Goal: Information Seeking & Learning: Learn about a topic

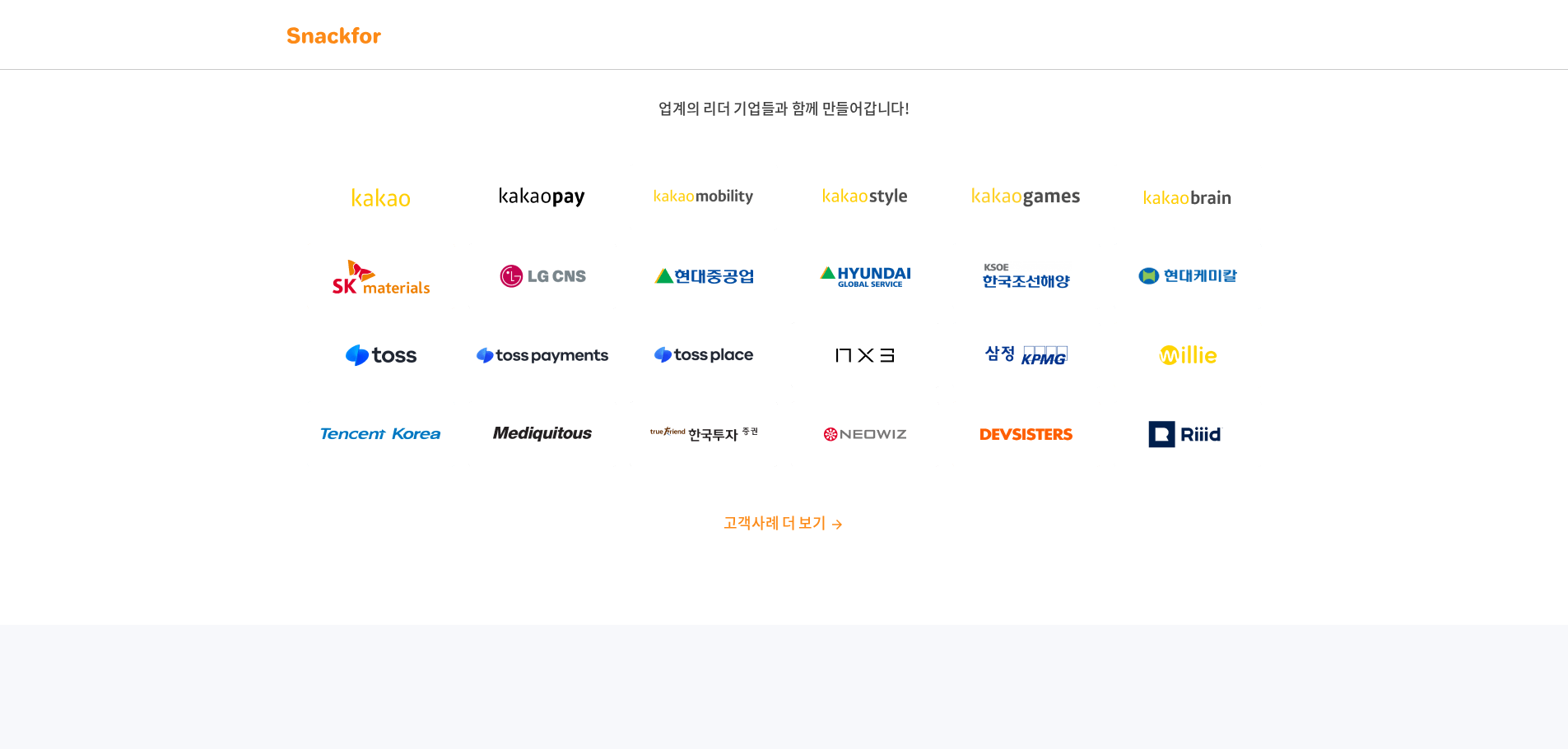
click at [818, 521] on span "고객사례 더 보기" at bounding box center [774, 523] width 102 height 22
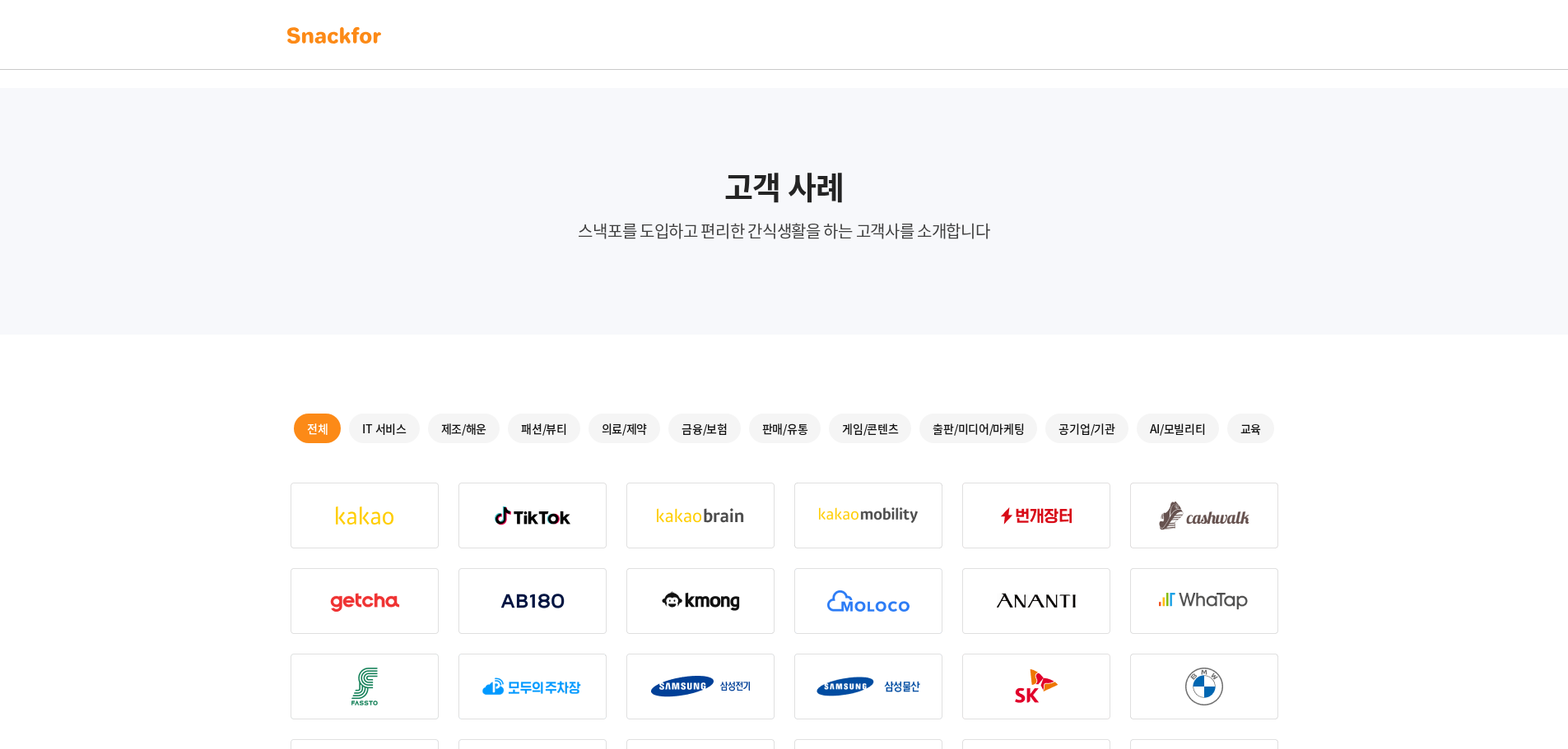
click at [389, 432] on div "IT 서비스" at bounding box center [384, 428] width 70 height 30
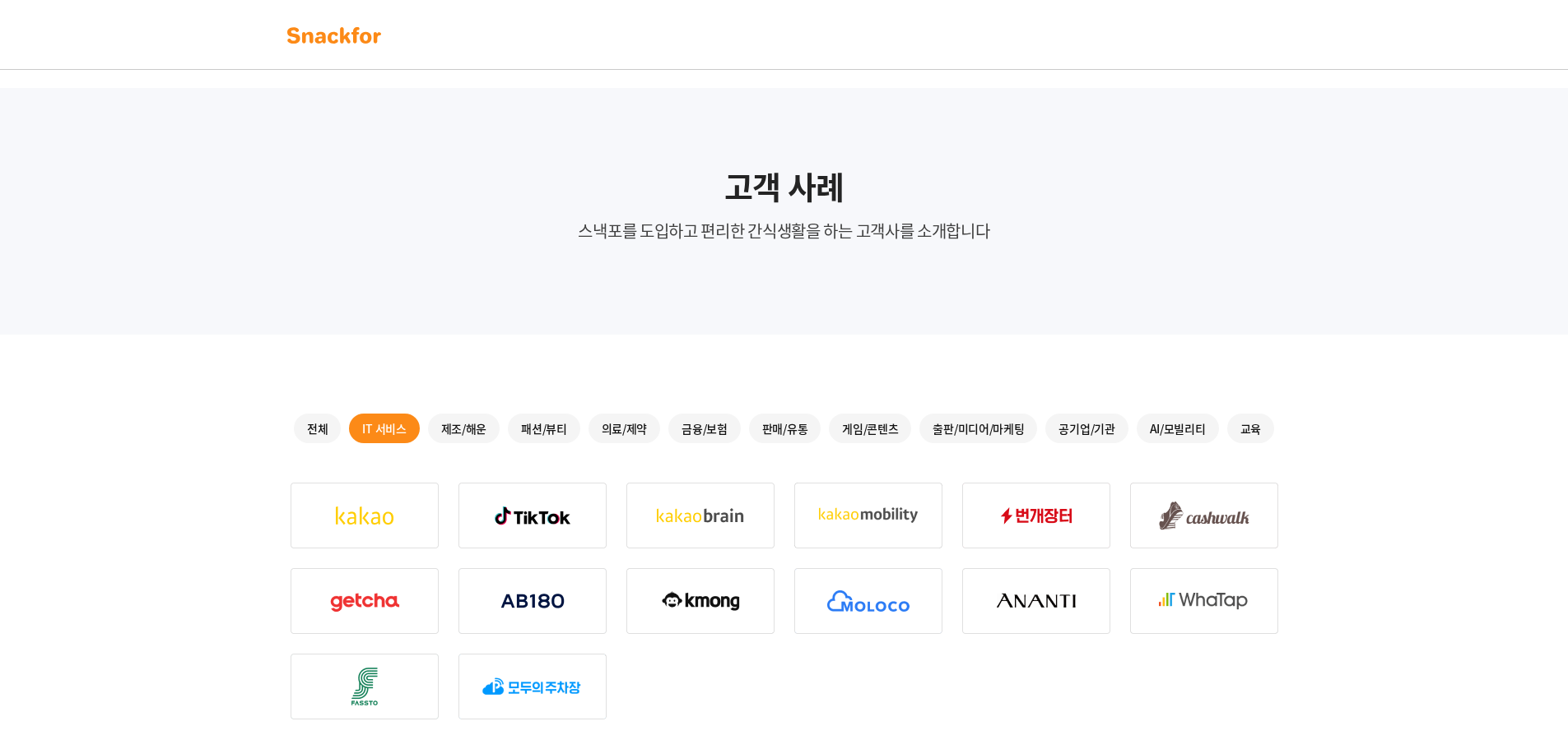
click at [467, 430] on div "제조/해운" at bounding box center [463, 428] width 72 height 30
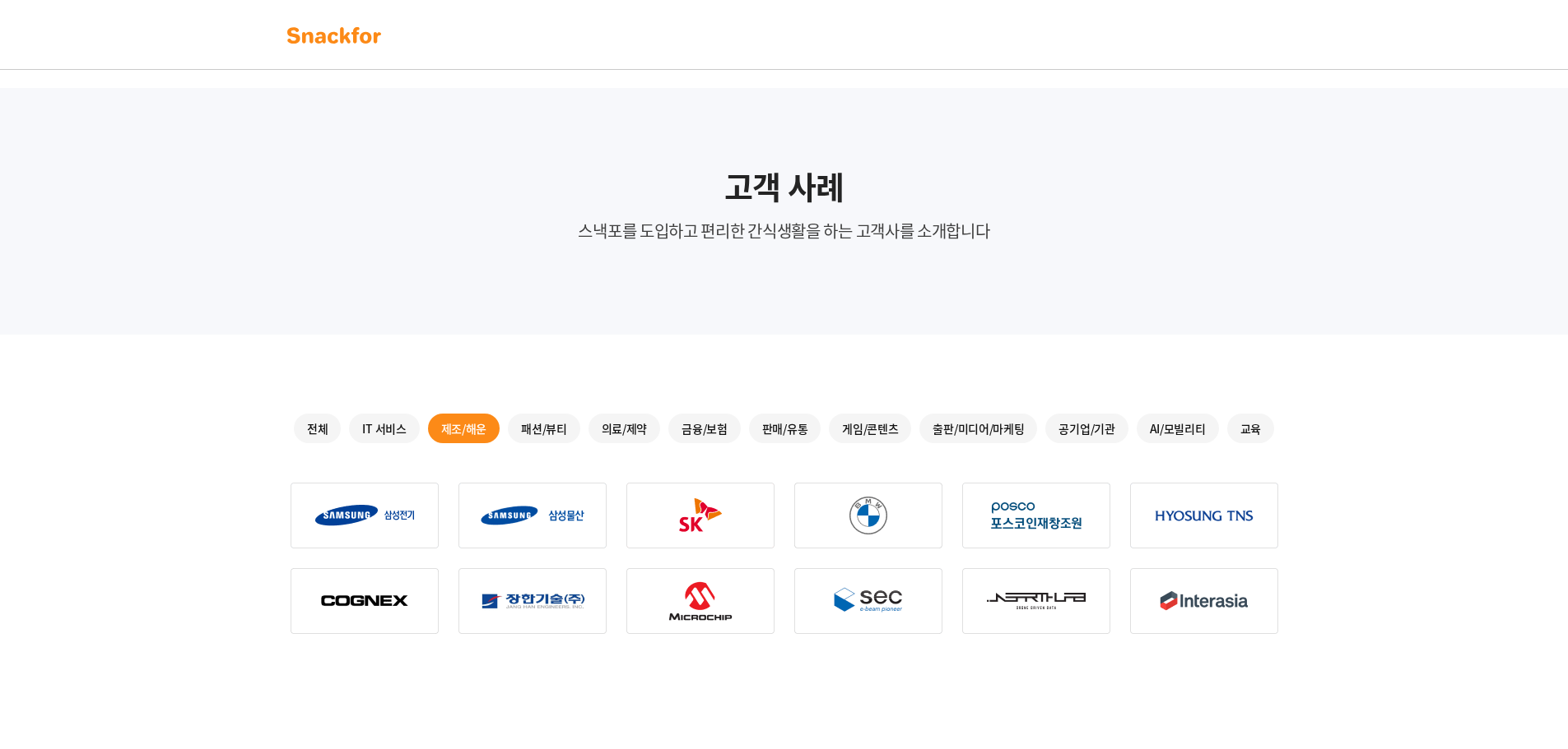
click at [548, 427] on div "패션/뷰티" at bounding box center [543, 428] width 72 height 30
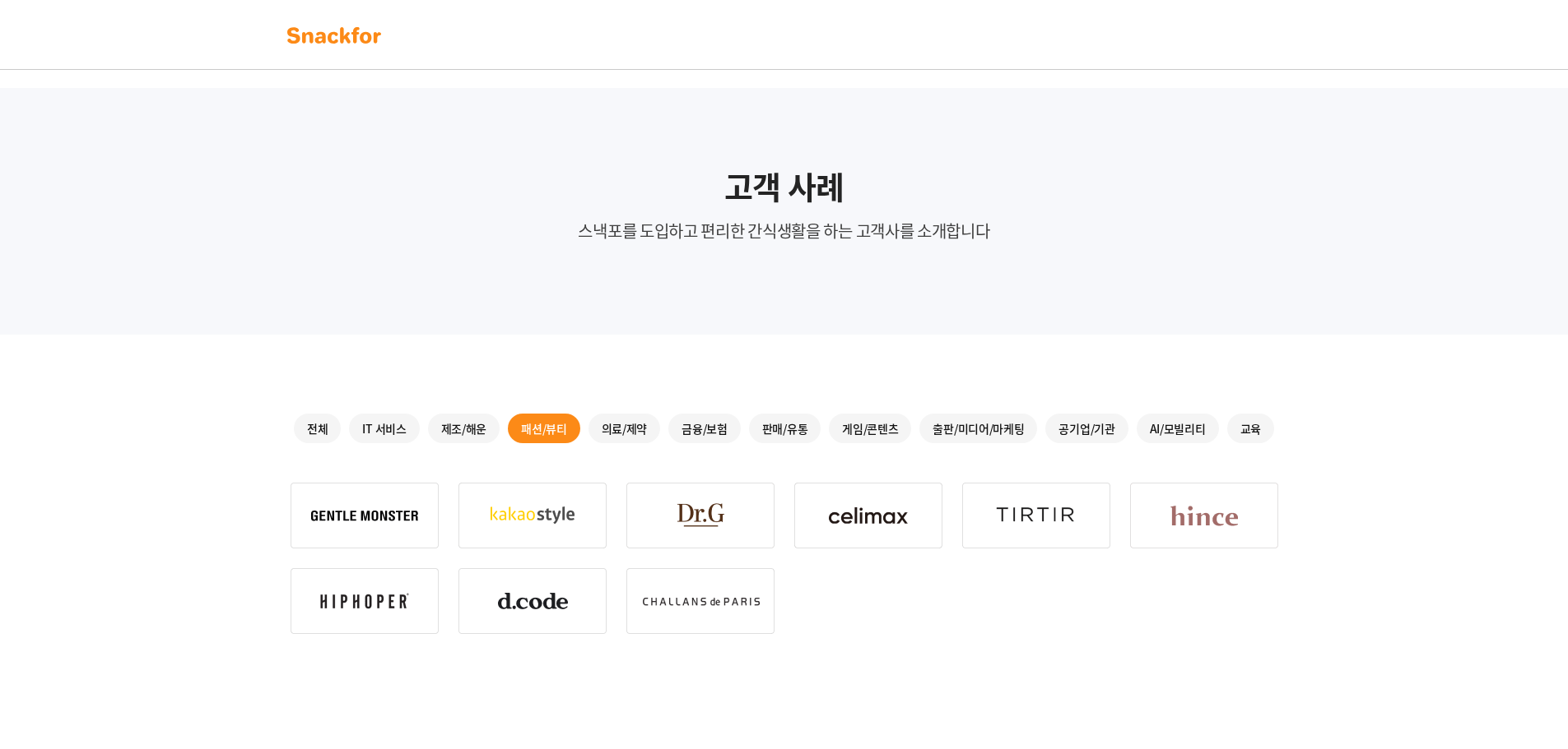
click at [608, 422] on div "의료/제약" at bounding box center [624, 428] width 72 height 30
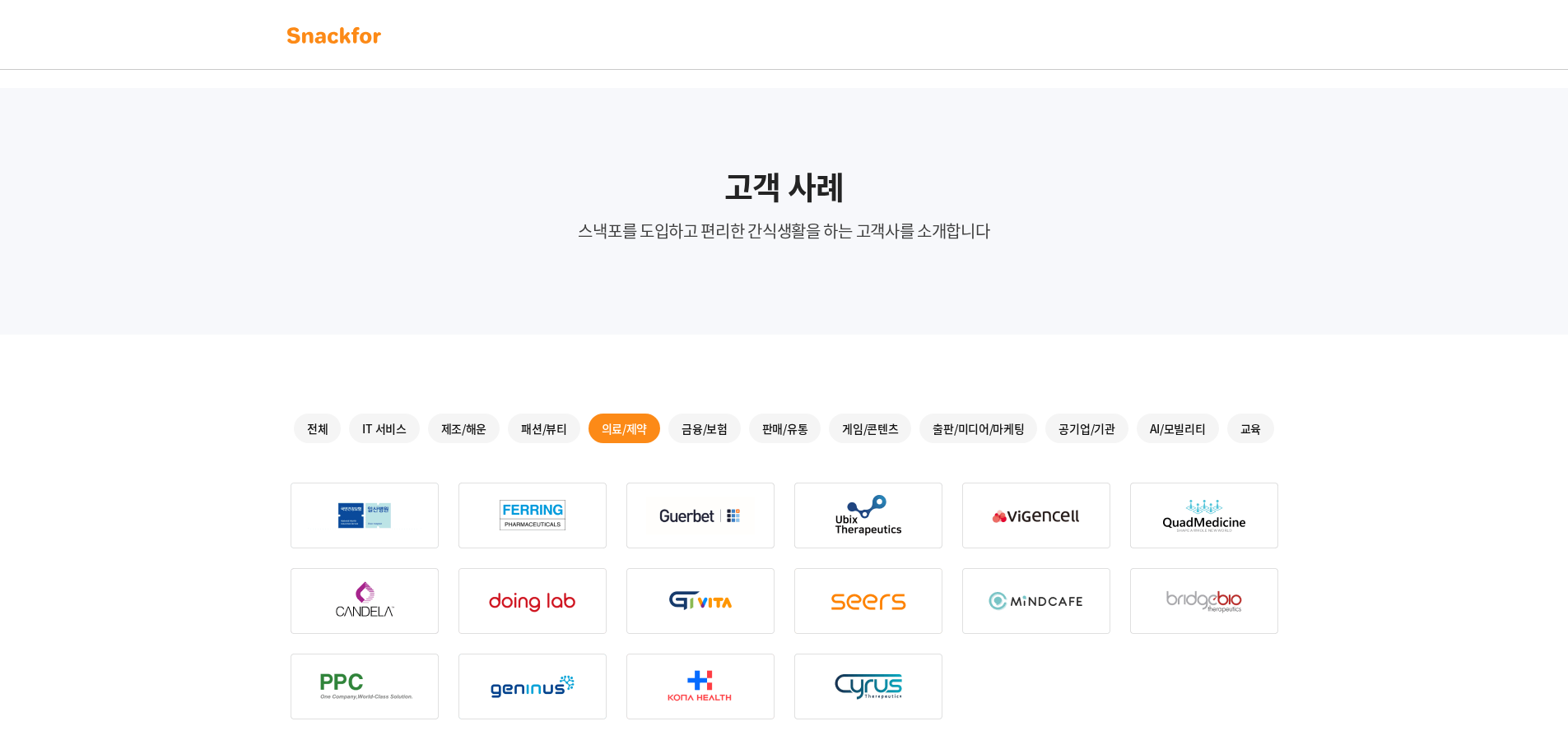
click at [684, 421] on div "금융/보험" at bounding box center [704, 428] width 72 height 30
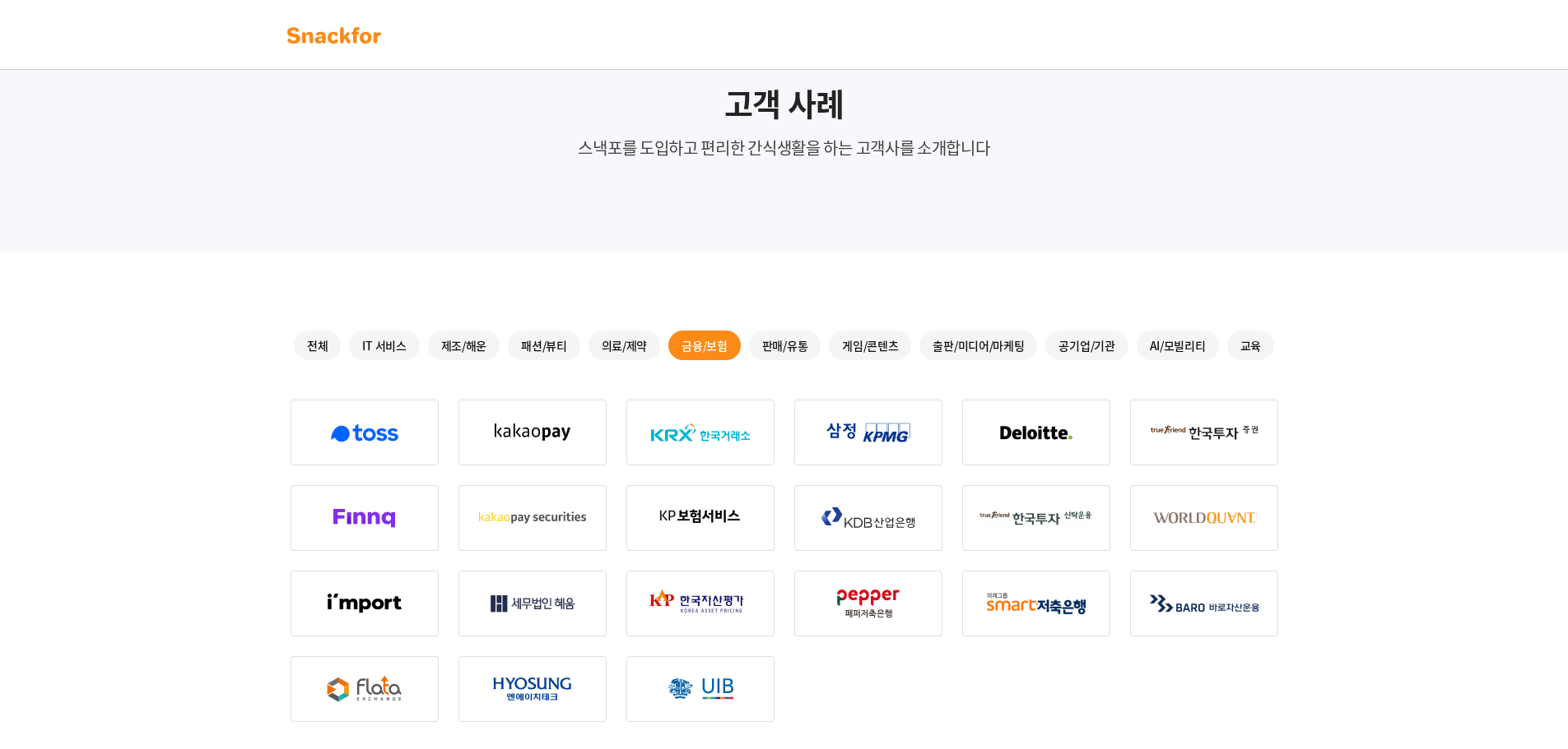
scroll to position [82, 0]
click at [786, 345] on div "판매/유통" at bounding box center [785, 347] width 72 height 30
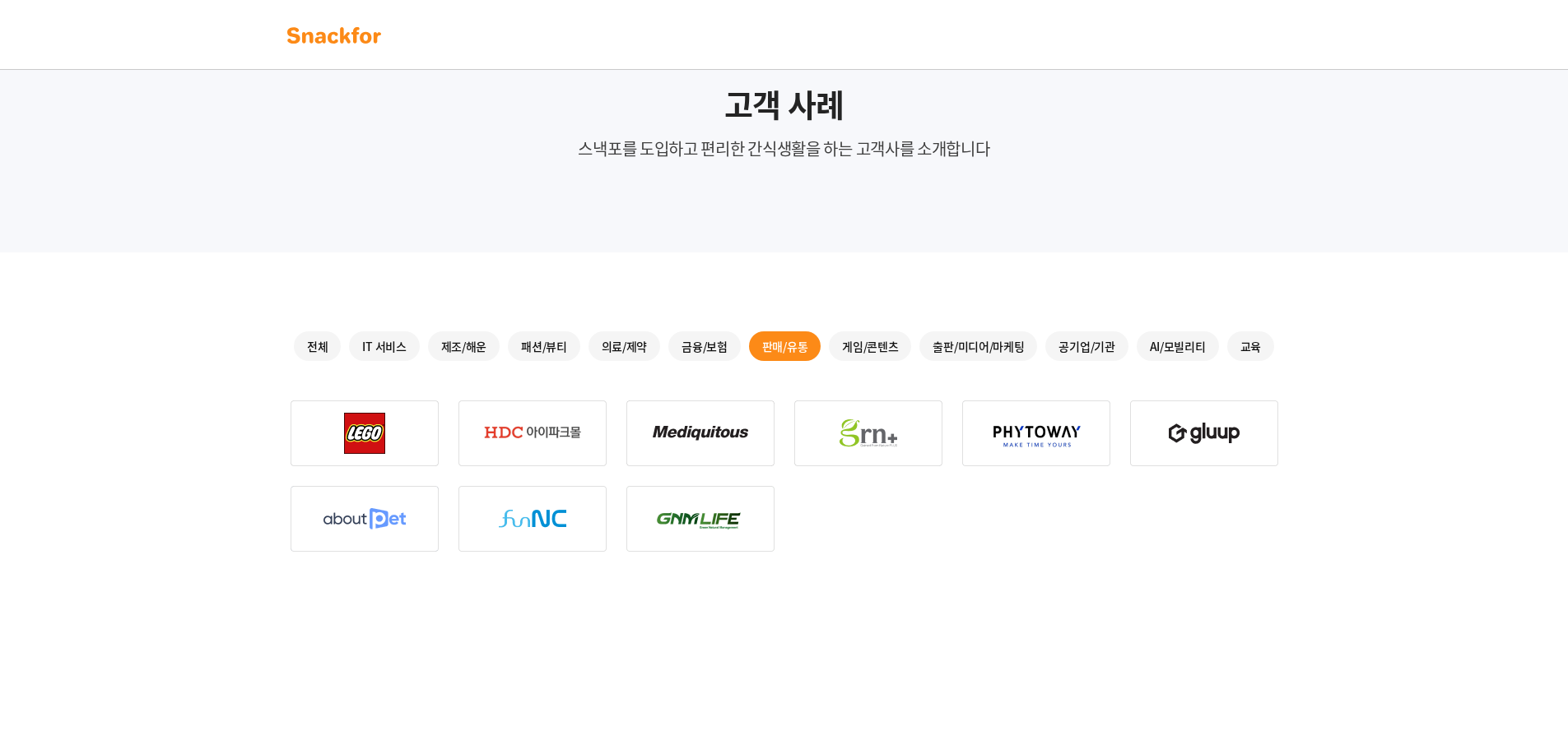
click at [875, 348] on div "게임/콘텐츠" at bounding box center [870, 347] width 83 height 30
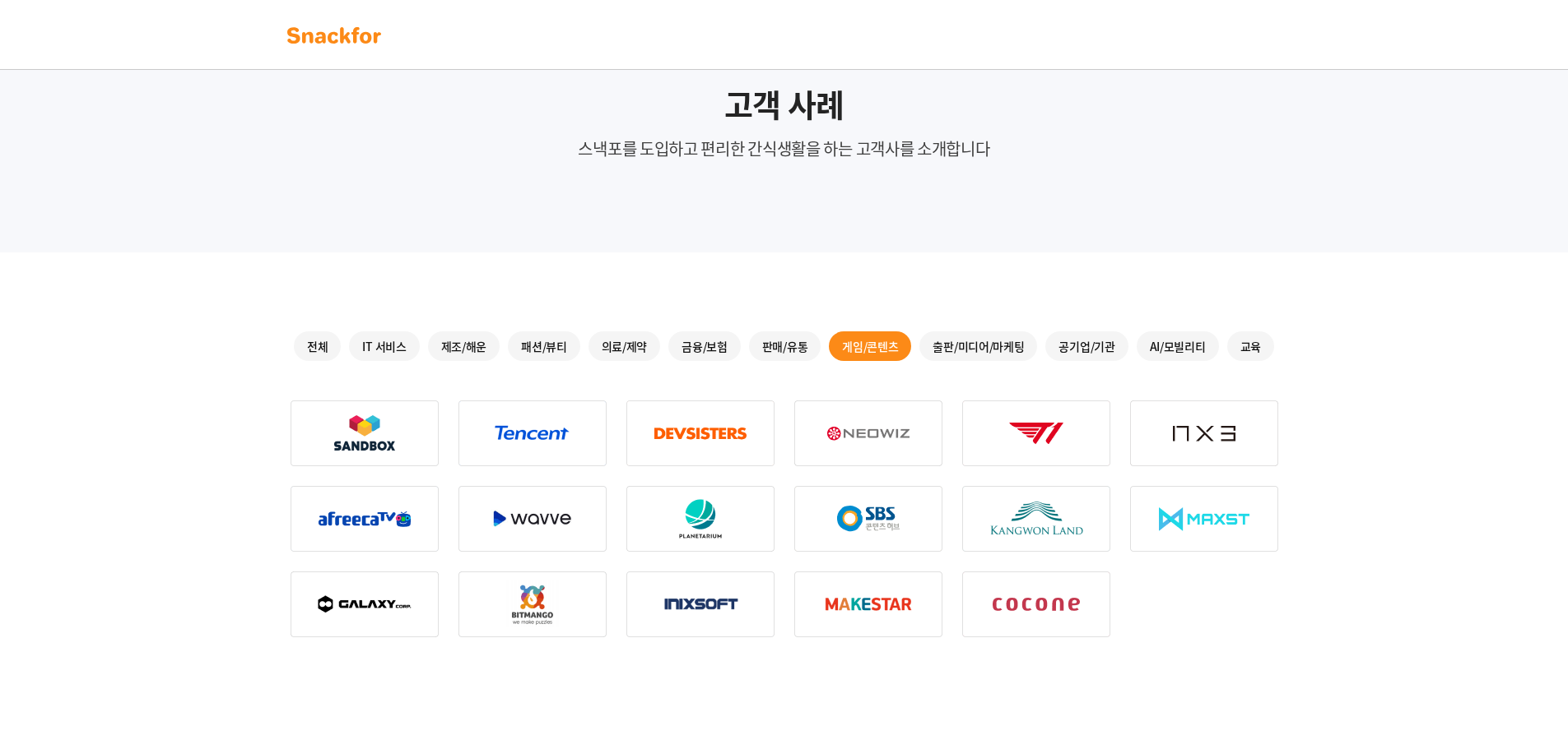
click at [976, 342] on div "출판/미디어/마케팅" at bounding box center [977, 347] width 117 height 30
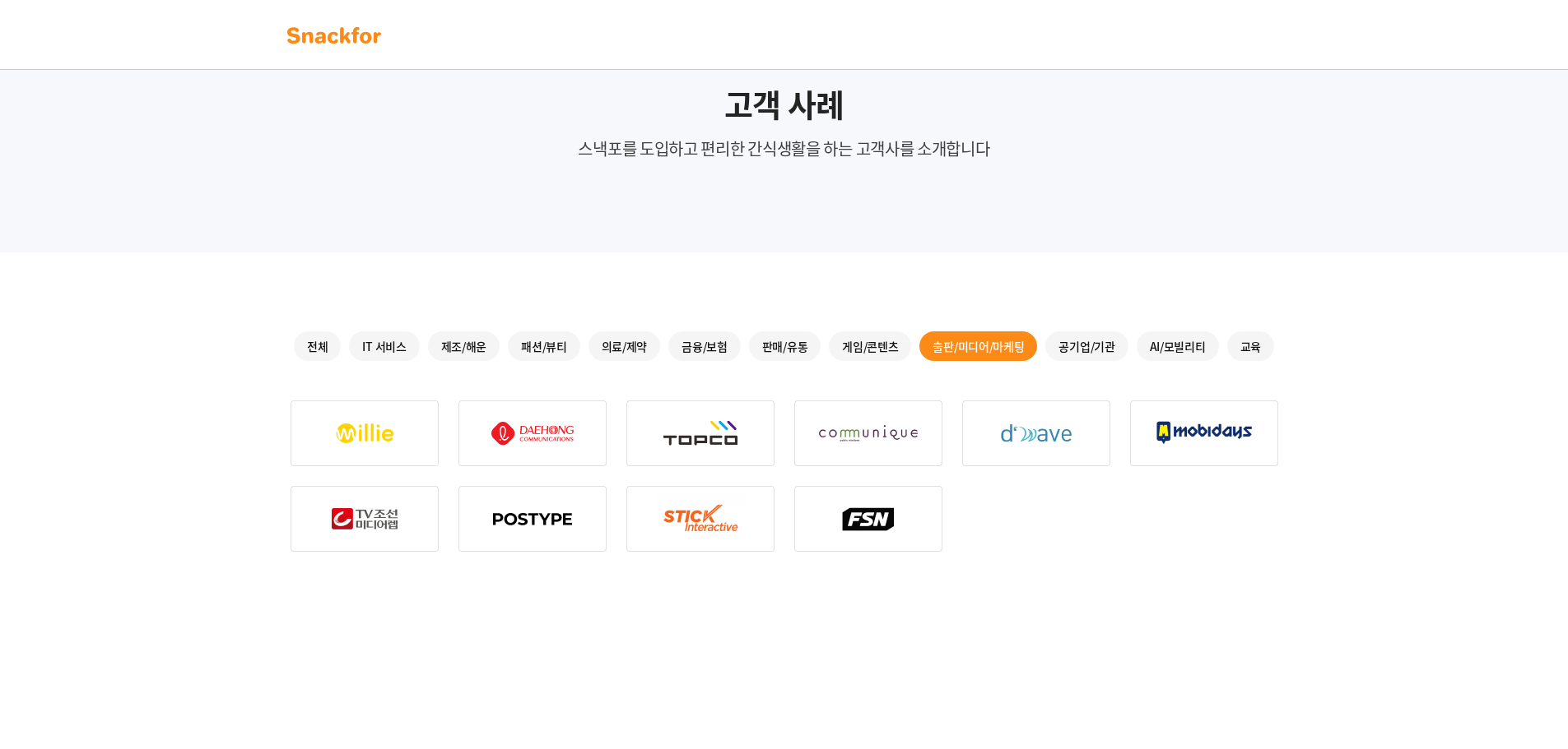
click at [1076, 342] on div "공기업/기관" at bounding box center [1086, 347] width 83 height 30
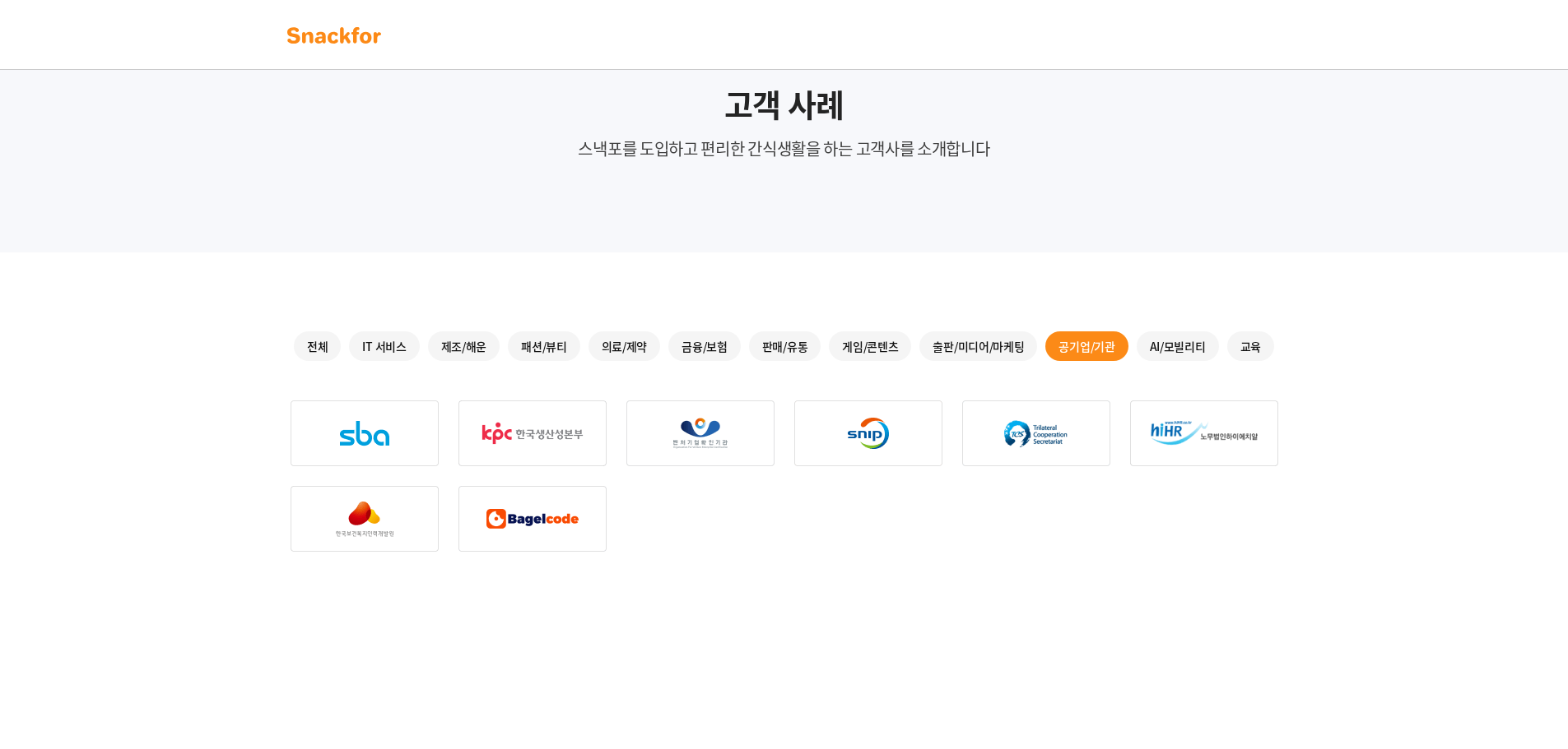
click at [1160, 342] on div "AI/모빌리티" at bounding box center [1178, 347] width 83 height 30
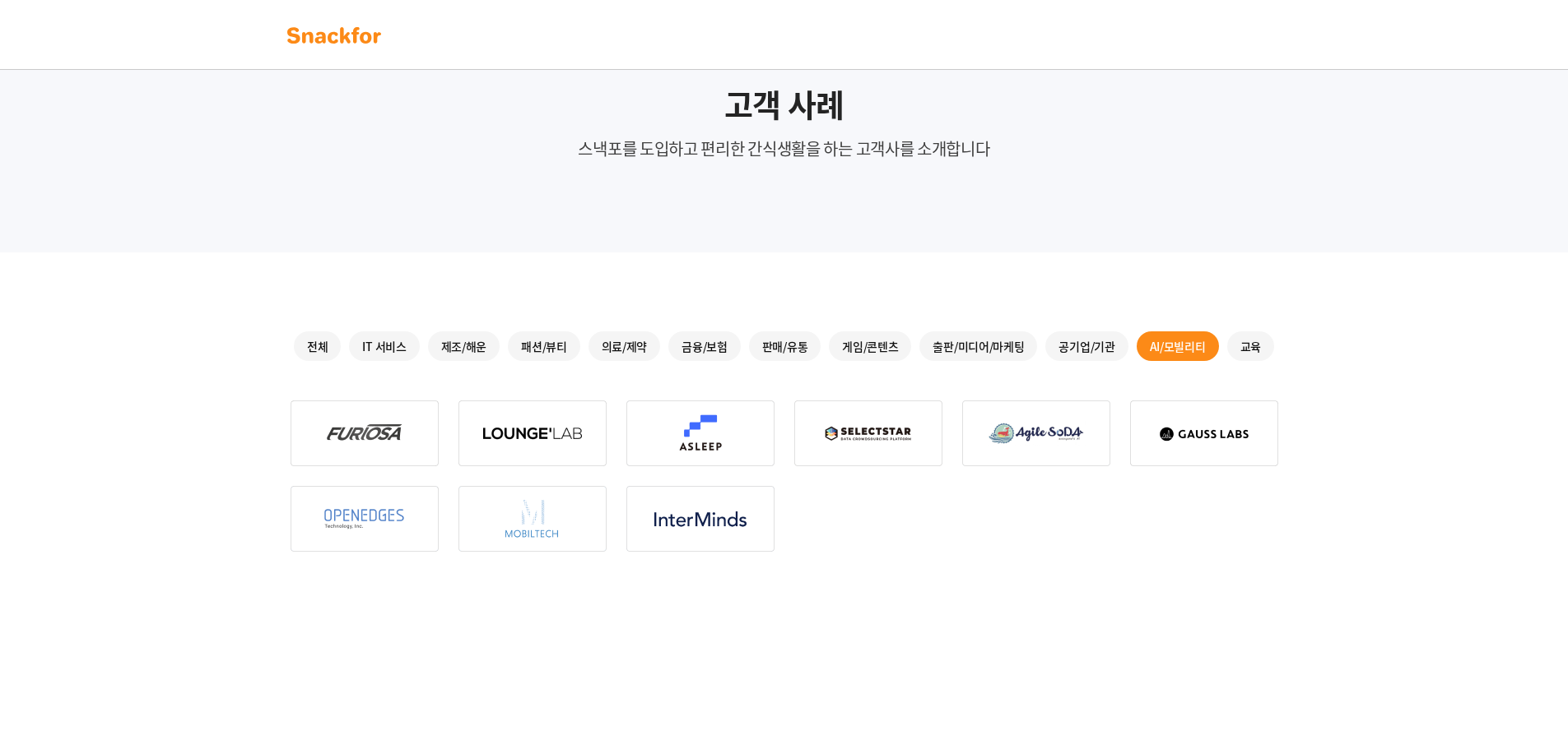
click at [1265, 342] on div "교육" at bounding box center [1250, 347] width 47 height 30
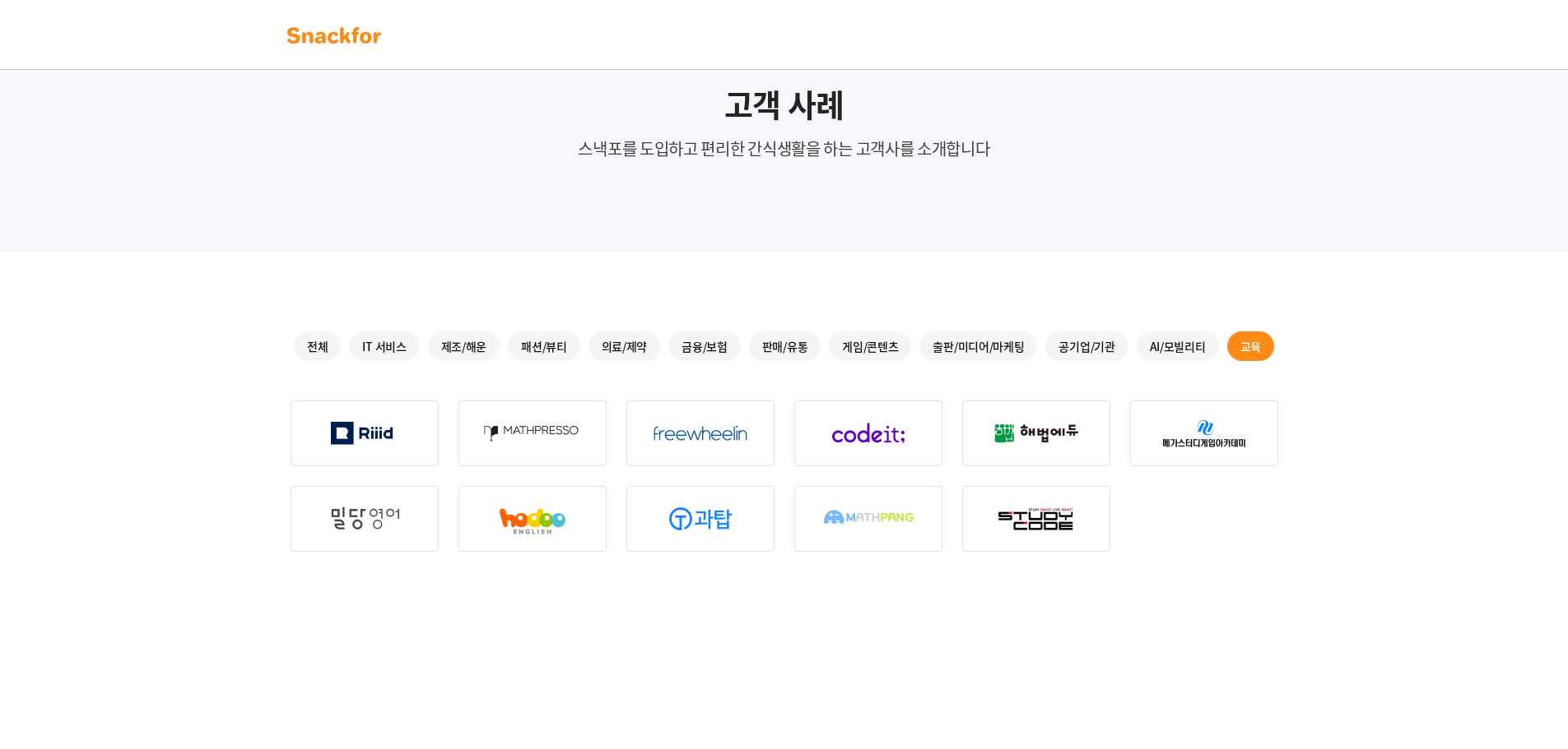
scroll to position [0, 0]
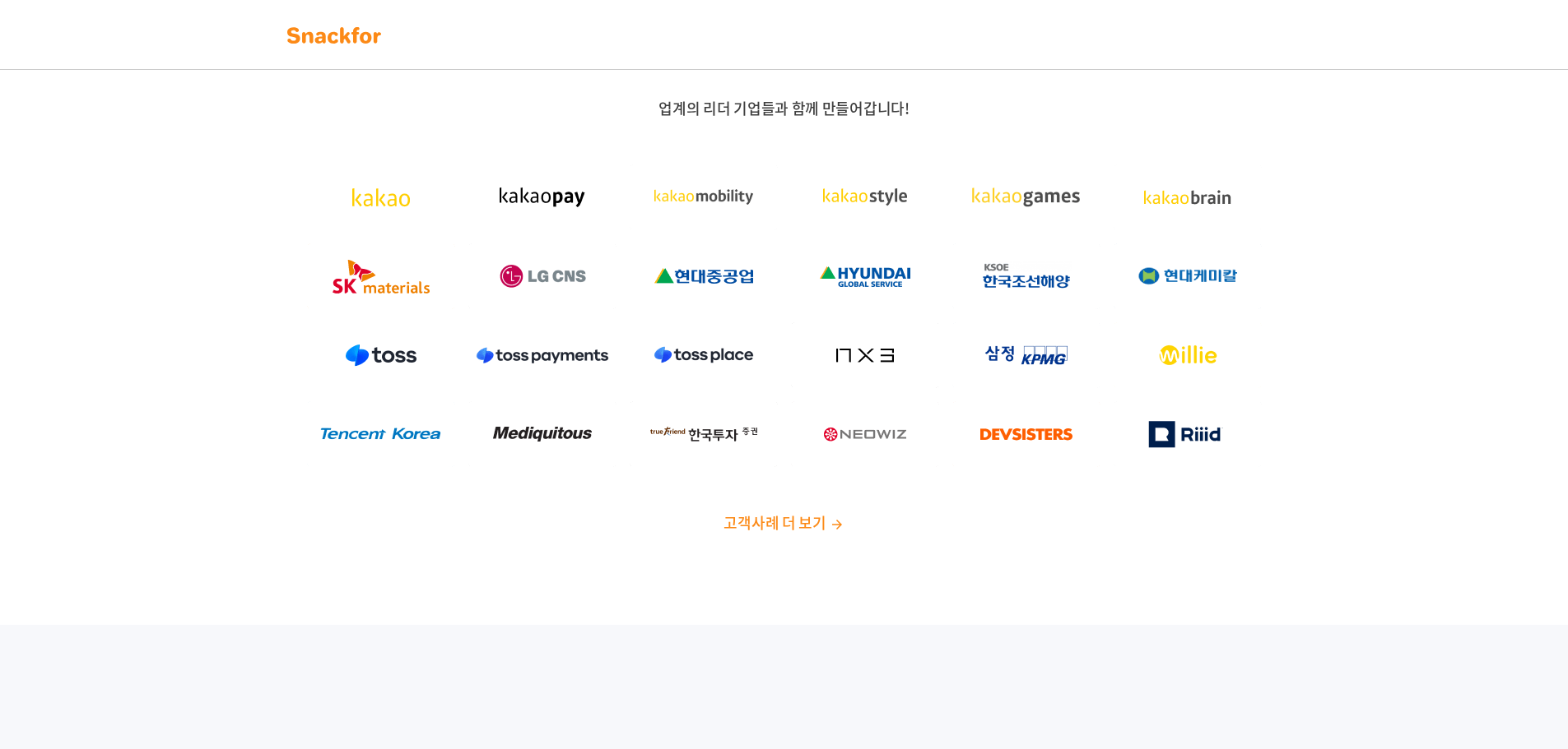
click at [328, 36] on img at bounding box center [334, 36] width 104 height 26
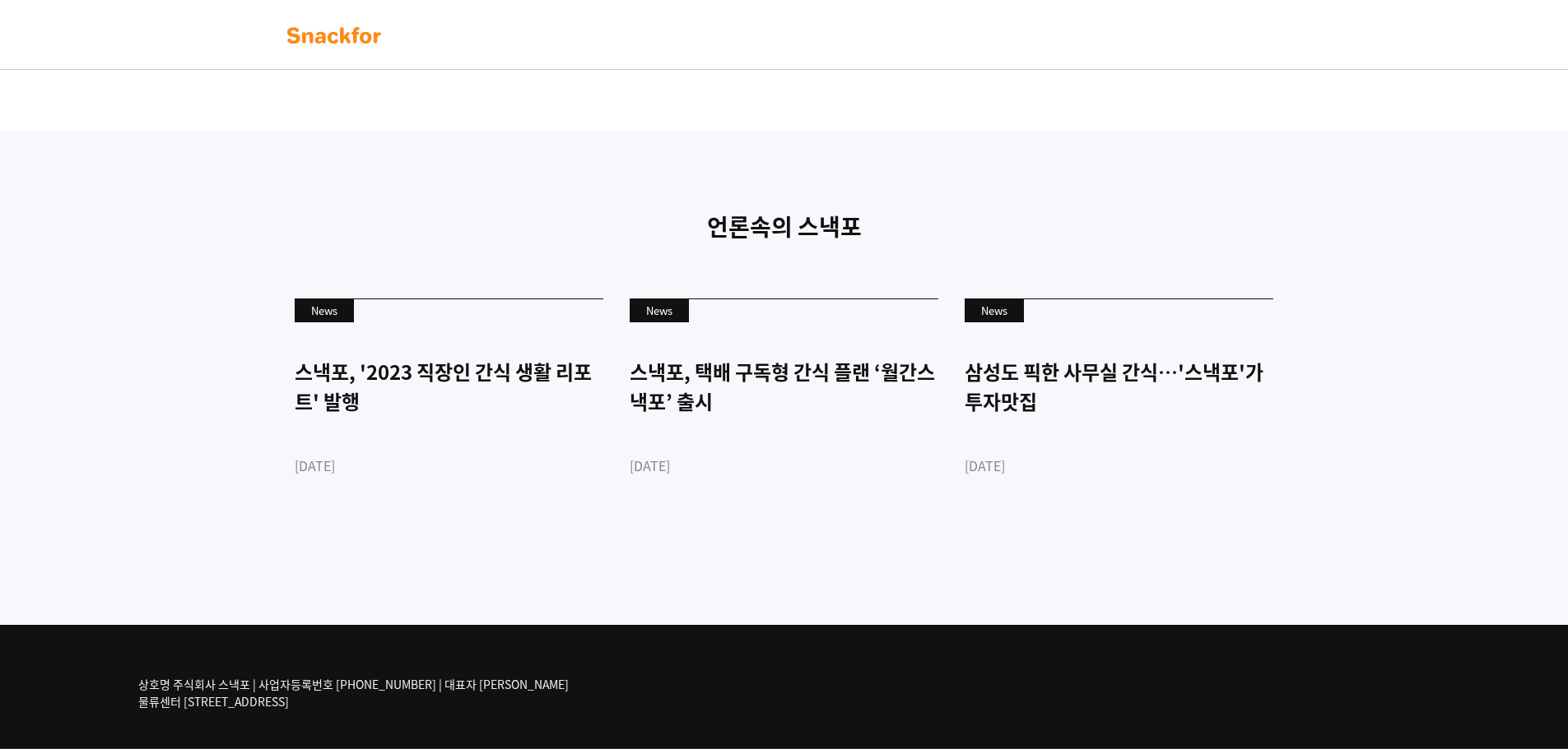
scroll to position [3874, 0]
